Goal: Information Seeking & Learning: Find specific fact

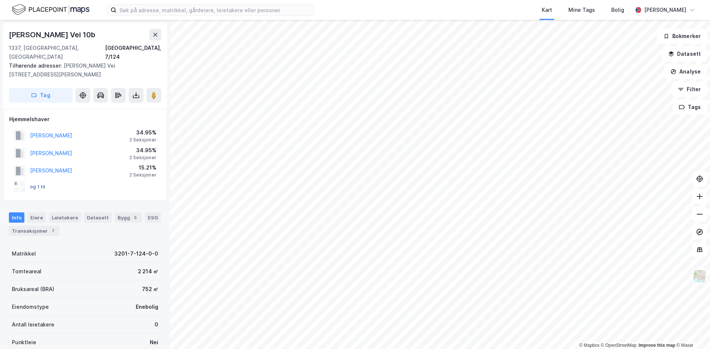
click at [0, 0] on button "og 1 til" at bounding box center [0, 0] width 0 height 0
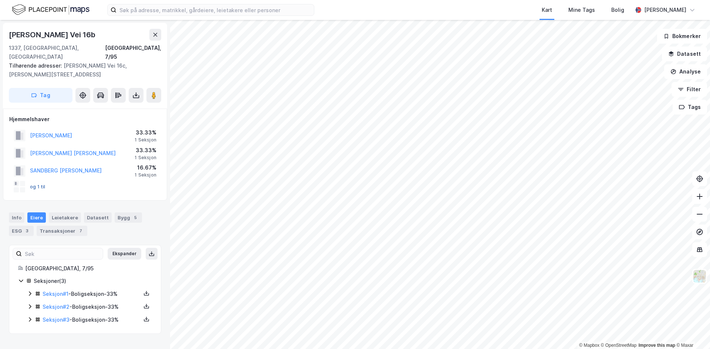
click at [0, 0] on button "og 1 til" at bounding box center [0, 0] width 0 height 0
click at [152, 35] on button at bounding box center [155, 35] width 12 height 12
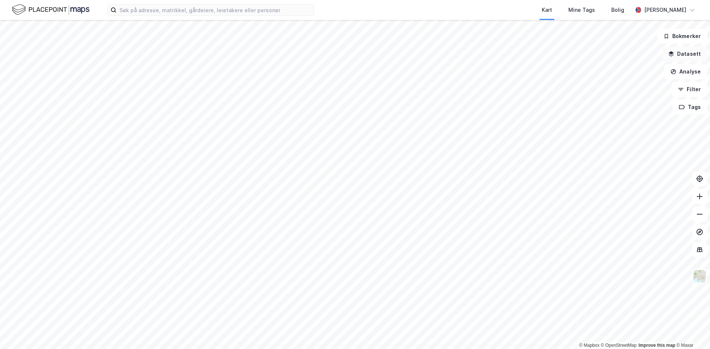
click at [687, 52] on button "Datasett" at bounding box center [684, 54] width 45 height 15
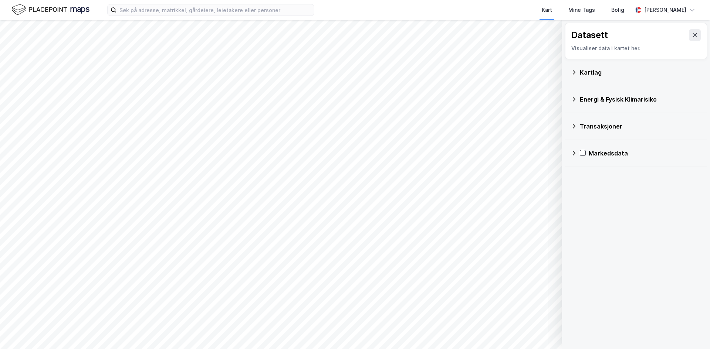
click at [601, 128] on div "Transaksjoner" at bounding box center [640, 126] width 121 height 9
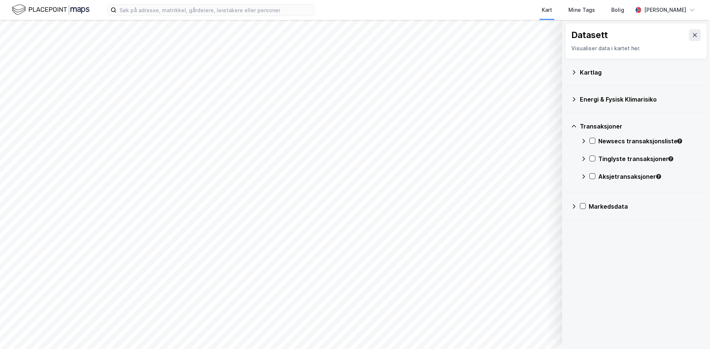
click at [631, 159] on div "Tinglyste transaksjoner" at bounding box center [649, 159] width 103 height 9
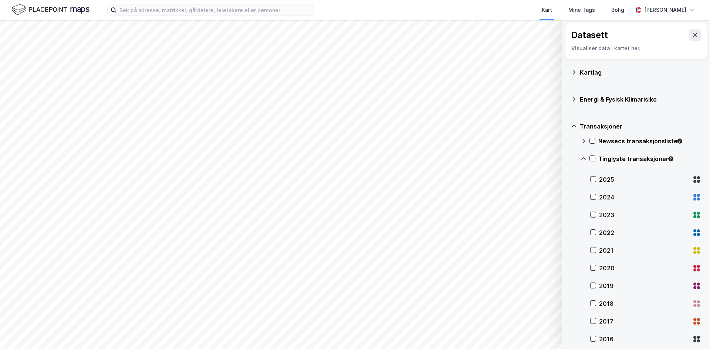
click at [613, 181] on div "2025" at bounding box center [644, 179] width 90 height 9
click at [615, 180] on div "2025" at bounding box center [644, 179] width 90 height 9
click at [611, 203] on div "2024" at bounding box center [645, 198] width 111 height 18
click at [611, 204] on div "2024" at bounding box center [645, 198] width 111 height 18
click at [692, 38] on icon at bounding box center [695, 35] width 6 height 6
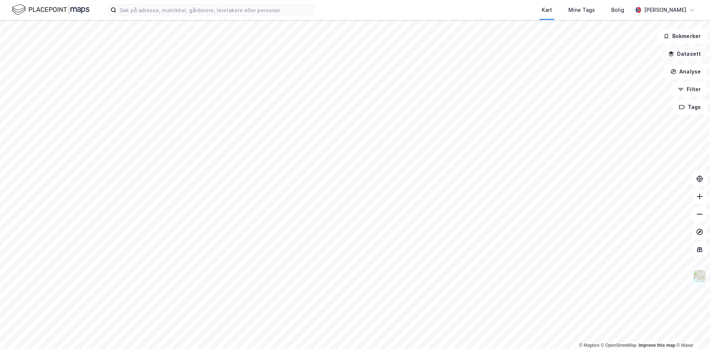
click at [692, 56] on button "Datasett" at bounding box center [684, 54] width 45 height 15
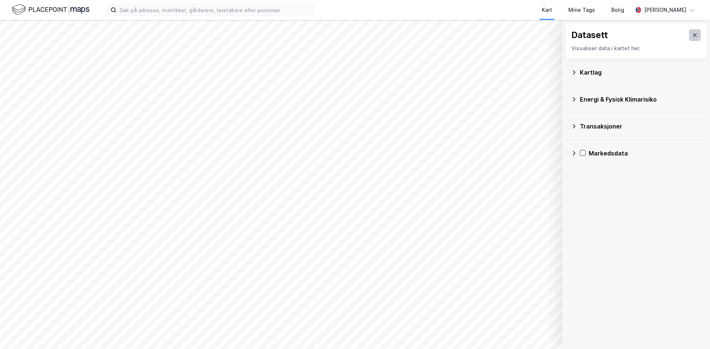
click at [692, 33] on icon at bounding box center [695, 35] width 6 height 6
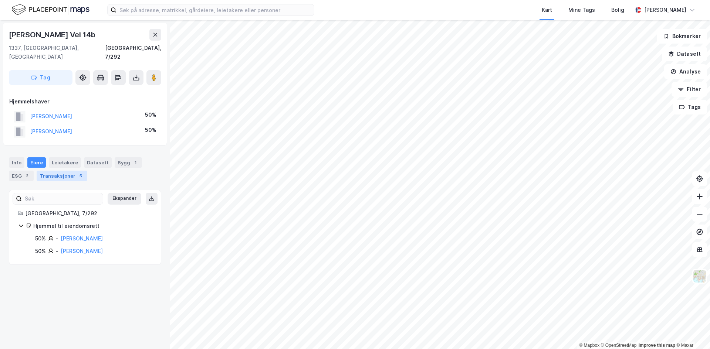
click at [66, 171] on div "Transaksjoner 5" at bounding box center [62, 176] width 51 height 10
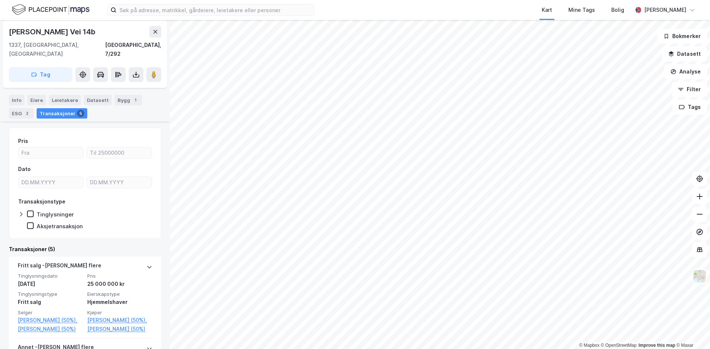
scroll to position [74, 0]
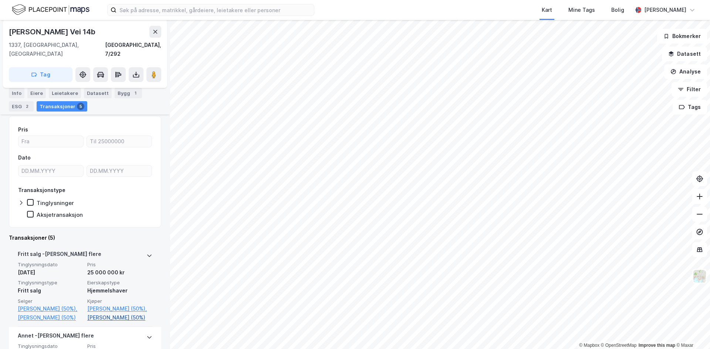
click at [119, 313] on link "[PERSON_NAME] (50%)" at bounding box center [119, 317] width 65 height 9
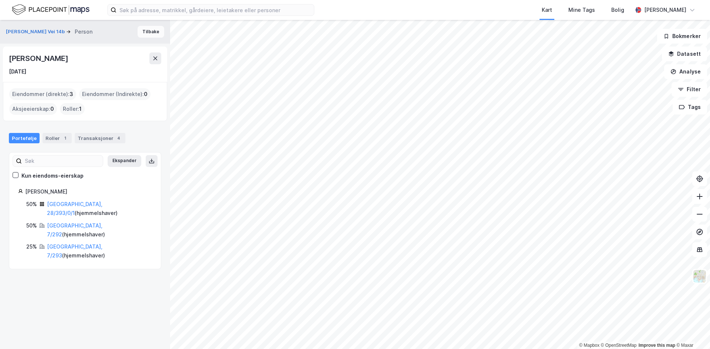
click at [151, 28] on button "Tilbake" at bounding box center [151, 32] width 27 height 12
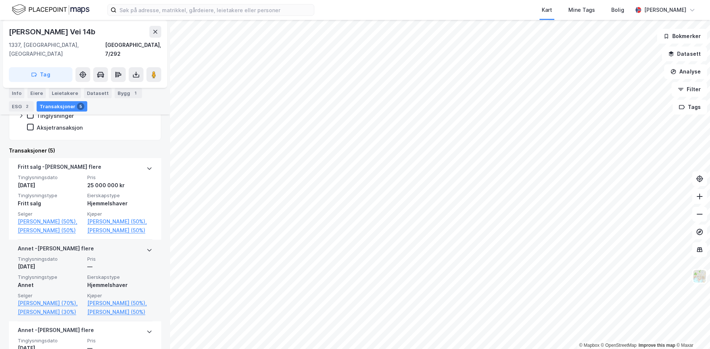
scroll to position [148, 0]
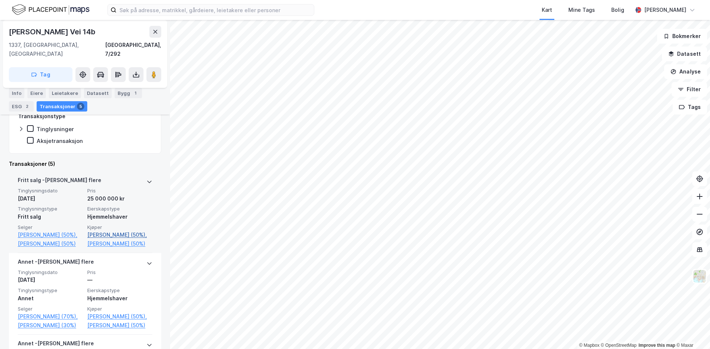
click at [108, 231] on link "[PERSON_NAME] (50%)," at bounding box center [119, 235] width 65 height 9
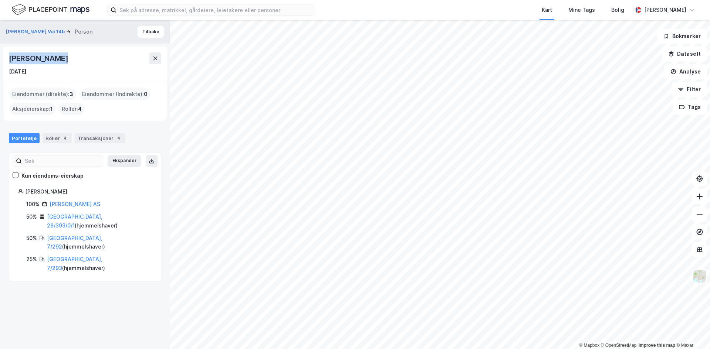
drag, startPoint x: 10, startPoint y: 57, endPoint x: 70, endPoint y: 59, distance: 59.9
click at [70, 59] on div "[PERSON_NAME]" at bounding box center [85, 58] width 152 height 12
copy div "[PERSON_NAME]"
click at [145, 27] on button "Tilbake" at bounding box center [151, 32] width 27 height 12
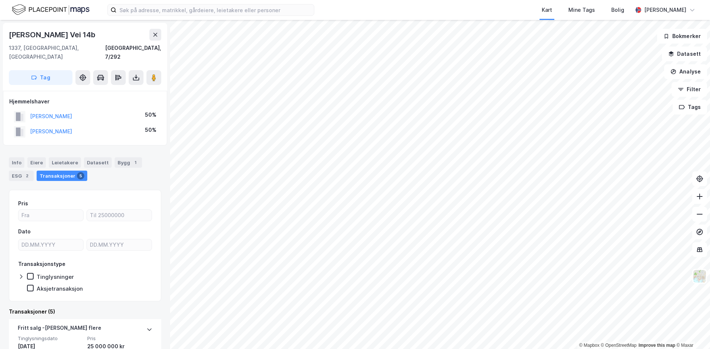
drag, startPoint x: 86, startPoint y: 122, endPoint x: 28, endPoint y: 125, distance: 58.1
click at [28, 125] on div "[PERSON_NAME] 50%" at bounding box center [85, 131] width 152 height 15
click at [0, 0] on button "[PERSON_NAME]" at bounding box center [0, 0] width 0 height 0
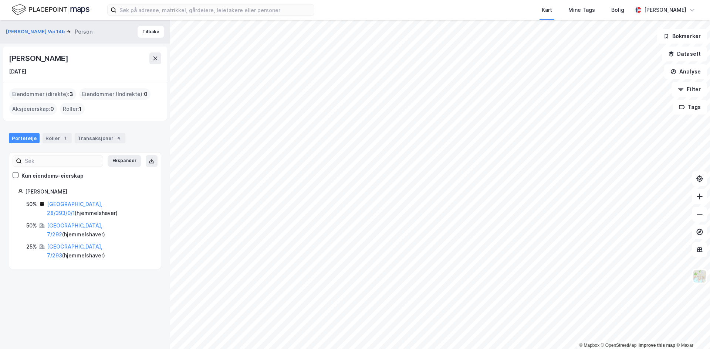
drag, startPoint x: 7, startPoint y: 57, endPoint x: 92, endPoint y: 57, distance: 85.8
click at [92, 57] on div "[PERSON_NAME] [DATE]" at bounding box center [85, 64] width 164 height 35
copy div "[PERSON_NAME]"
click at [151, 55] on button at bounding box center [155, 58] width 12 height 12
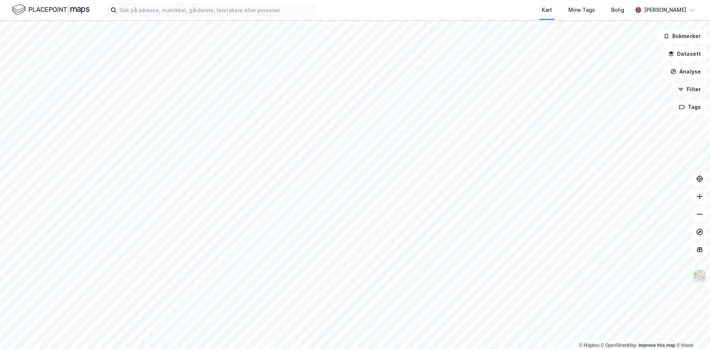
click at [696, 91] on button "Filter" at bounding box center [688, 89] width 35 height 15
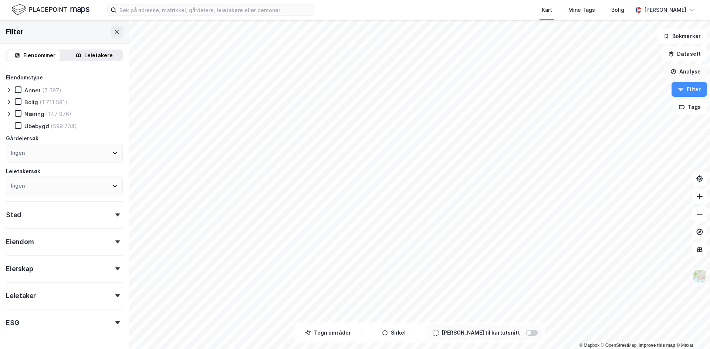
click at [691, 74] on button "Analyse" at bounding box center [685, 71] width 43 height 15
click at [695, 54] on button "Datasett" at bounding box center [684, 54] width 45 height 15
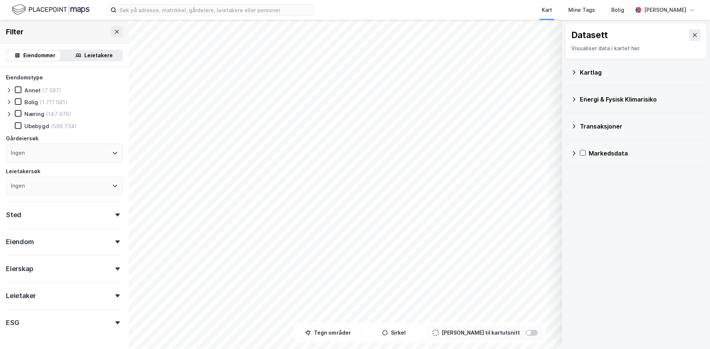
click at [601, 125] on div "Transaksjoner" at bounding box center [640, 126] width 121 height 9
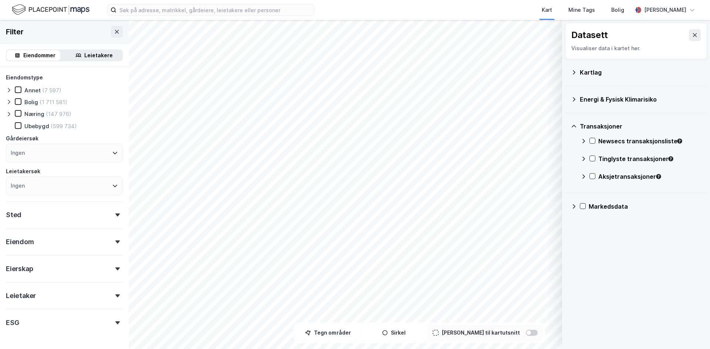
click at [602, 157] on div "Tinglyste transaksjoner" at bounding box center [649, 159] width 103 height 9
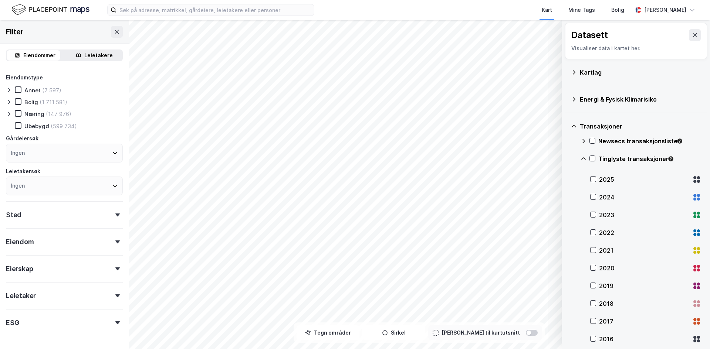
click at [604, 180] on div "2025" at bounding box center [644, 179] width 90 height 9
click at [608, 194] on div "2024" at bounding box center [644, 197] width 90 height 9
click at [606, 174] on div "2025" at bounding box center [645, 180] width 111 height 18
click at [610, 197] on div "2024" at bounding box center [644, 197] width 90 height 9
click at [584, 159] on icon at bounding box center [583, 158] width 4 height 3
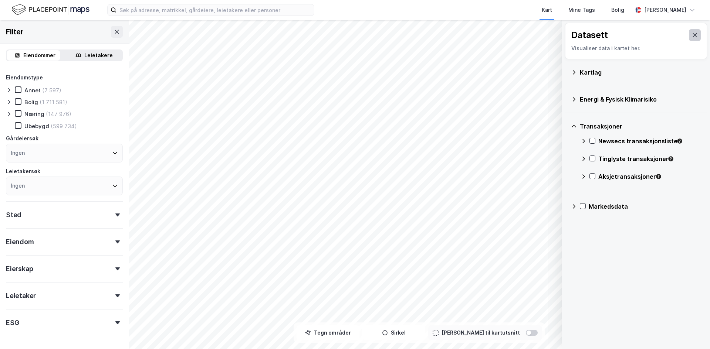
click at [689, 34] on button at bounding box center [695, 35] width 12 height 12
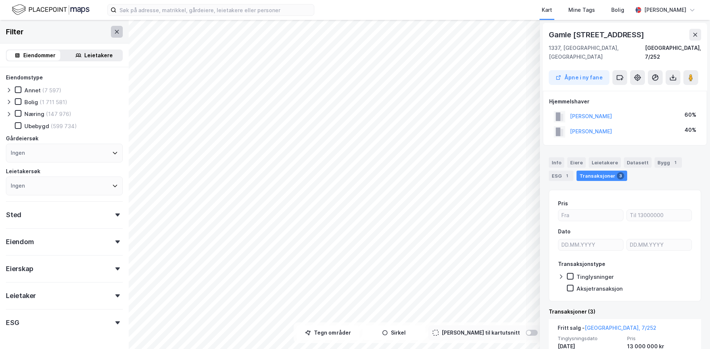
click at [114, 30] on icon at bounding box center [117, 32] width 6 height 6
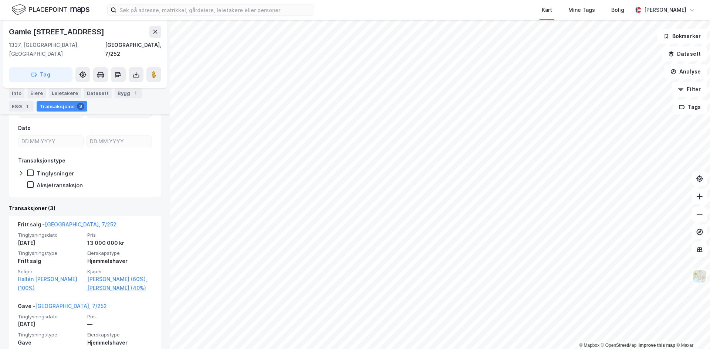
scroll to position [111, 0]
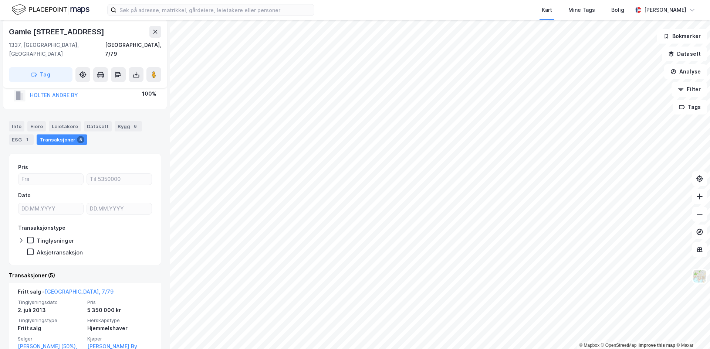
scroll to position [37, 0]
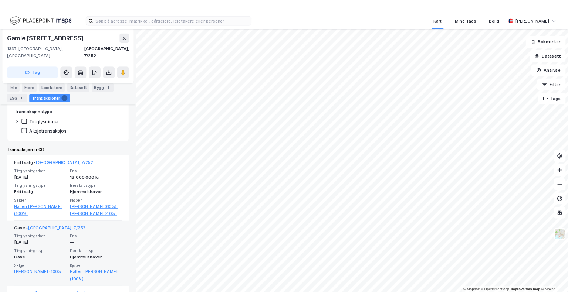
scroll to position [148, 0]
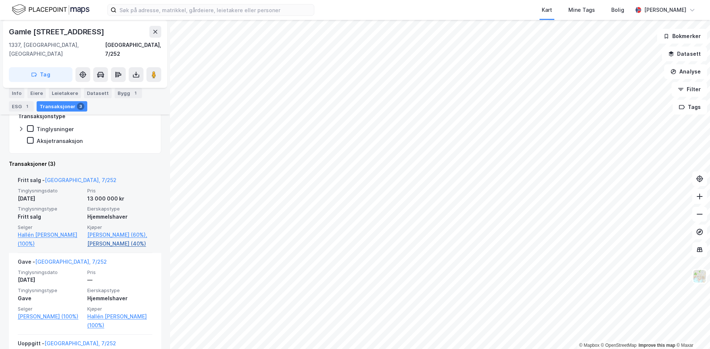
click at [111, 245] on link "[PERSON_NAME] (40%)" at bounding box center [119, 244] width 65 height 9
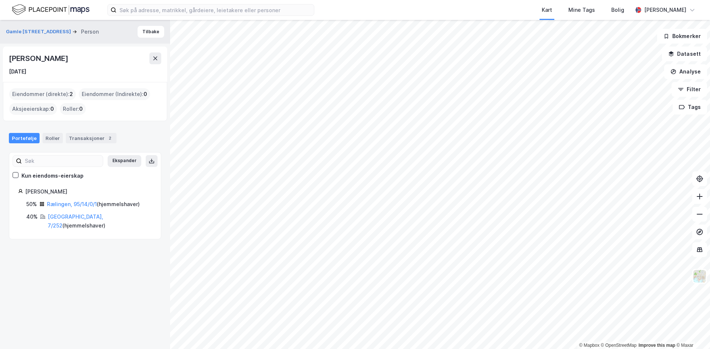
drag, startPoint x: 8, startPoint y: 59, endPoint x: 86, endPoint y: 56, distance: 78.1
click at [86, 56] on div "[PERSON_NAME] [DATE]" at bounding box center [85, 64] width 164 height 35
copy div "[PERSON_NAME]"
